Goal: Information Seeking & Learning: Check status

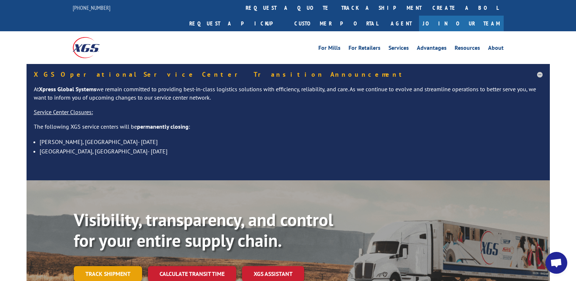
click at [128, 266] on link "Track shipment" at bounding box center [108, 273] width 68 height 15
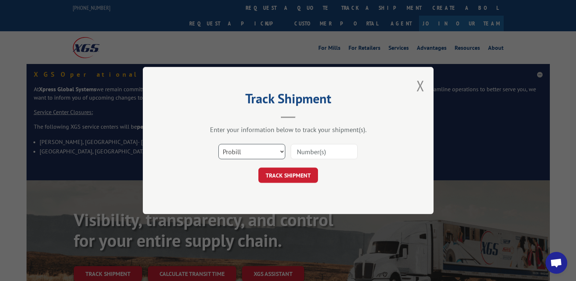
click at [282, 150] on select "Select category... Probill BOL PO" at bounding box center [251, 151] width 67 height 15
select select "po"
click at [218, 144] on select "Select category... Probill BOL PO" at bounding box center [251, 151] width 67 height 15
click at [312, 149] on input at bounding box center [324, 151] width 67 height 15
type input "W082525WIE"
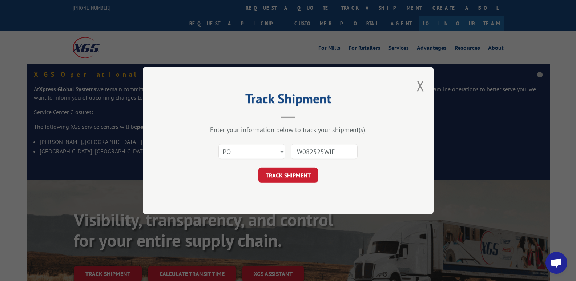
click at [297, 179] on button "TRACK SHIPMENT" at bounding box center [288, 175] width 60 height 15
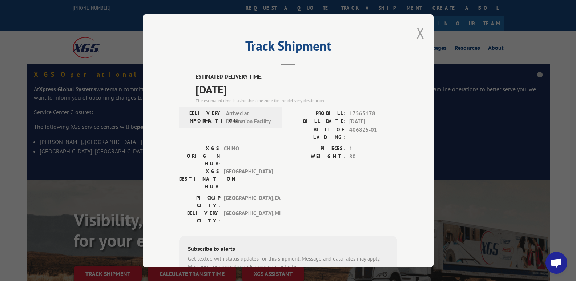
click at [416, 33] on button "Close modal" at bounding box center [420, 32] width 8 height 19
